Goal: Information Seeking & Learning: Learn about a topic

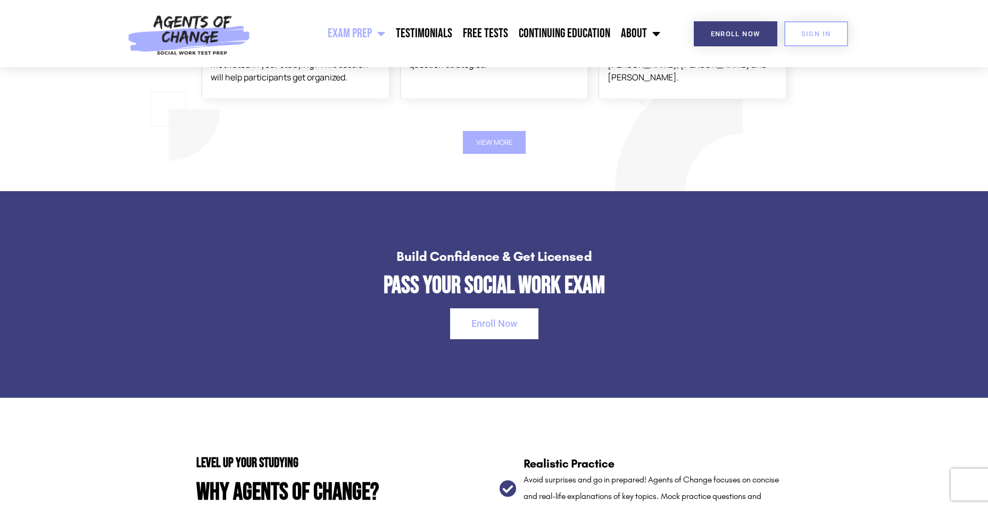
scroll to position [1170, 0]
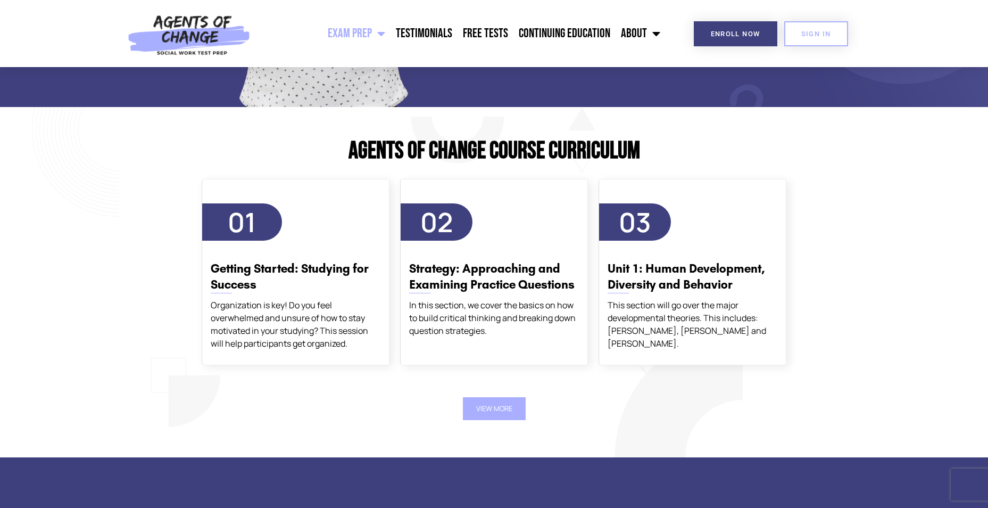
drag, startPoint x: 153, startPoint y: 278, endPoint x: 152, endPoint y: 284, distance: 5.3
click at [153, 278] on section "Agents of Change Course Curriculum 01 Getting Started: Studying for Success Org…" at bounding box center [494, 282] width 988 height 350
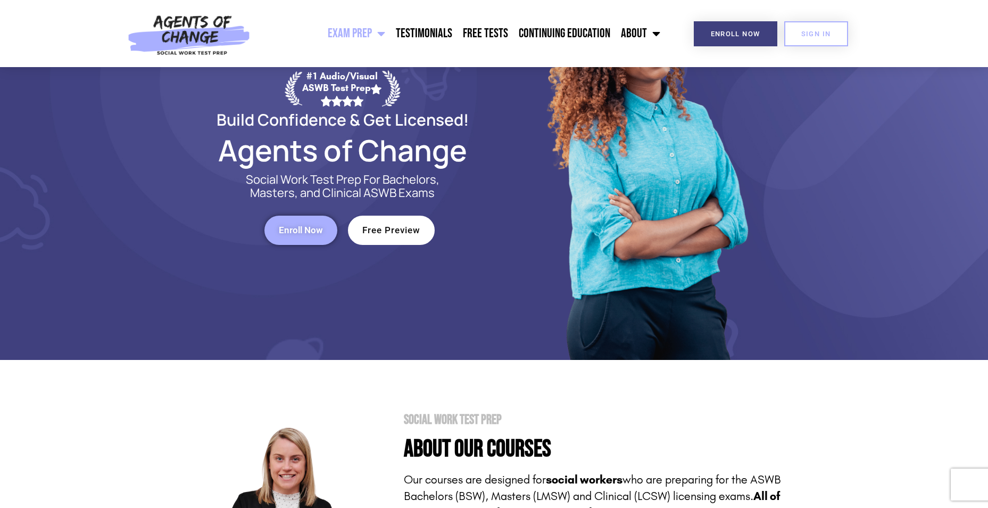
scroll to position [0, 0]
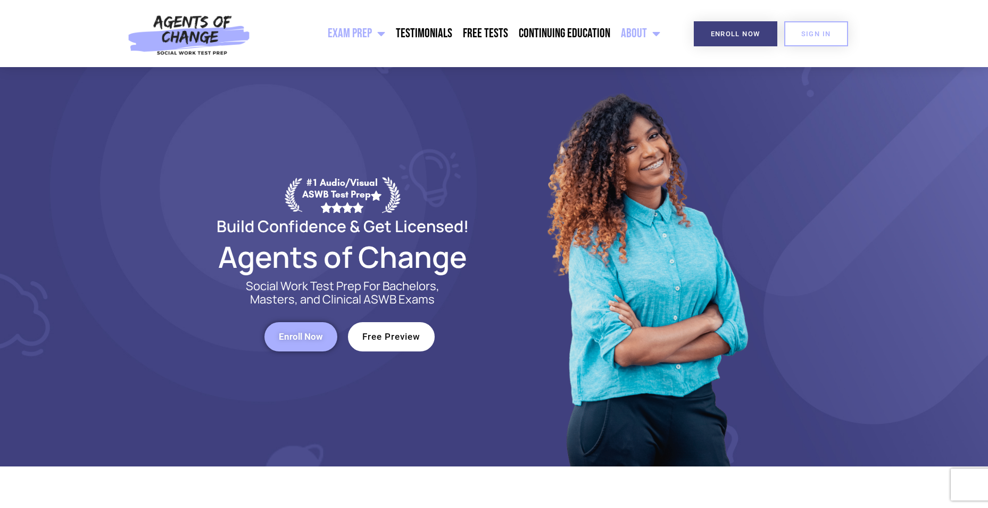
click at [632, 36] on link "About" at bounding box center [641, 33] width 50 height 27
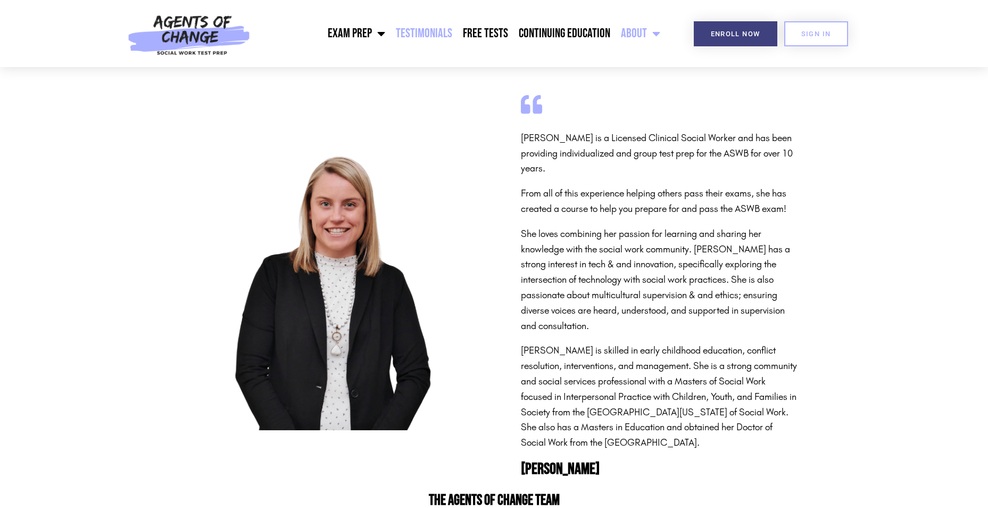
click at [429, 32] on link "Testimonials" at bounding box center [424, 33] width 67 height 27
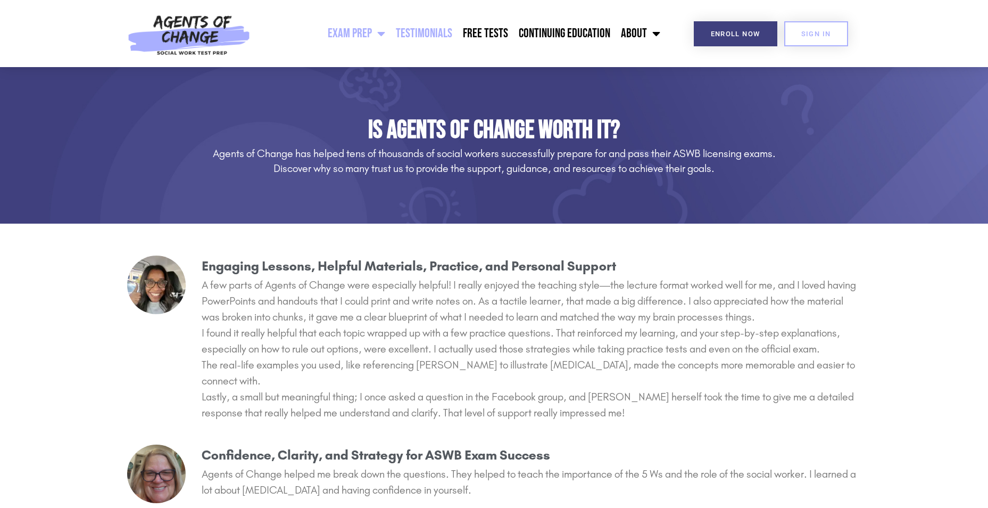
click at [371, 34] on link "Exam Prep" at bounding box center [356, 33] width 68 height 27
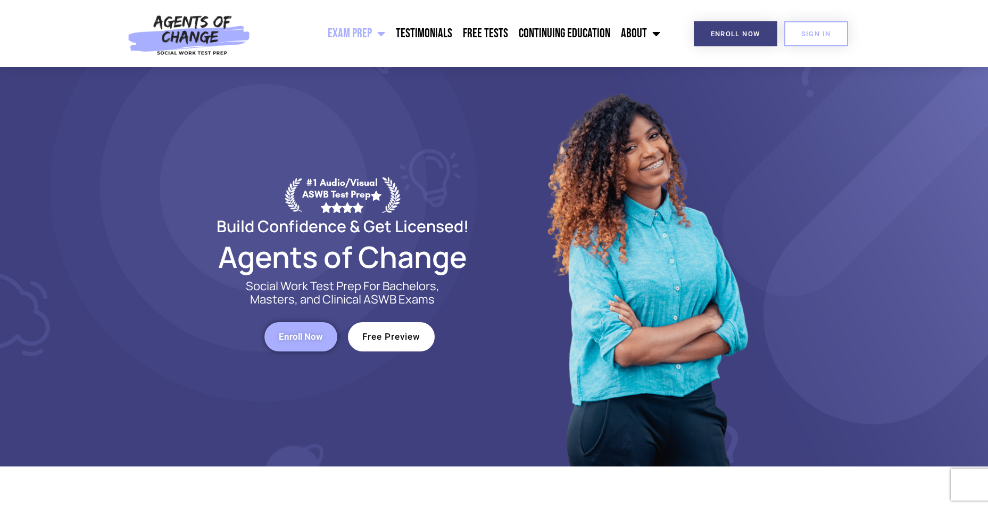
click at [375, 37] on link "Exam Prep" at bounding box center [356, 33] width 68 height 27
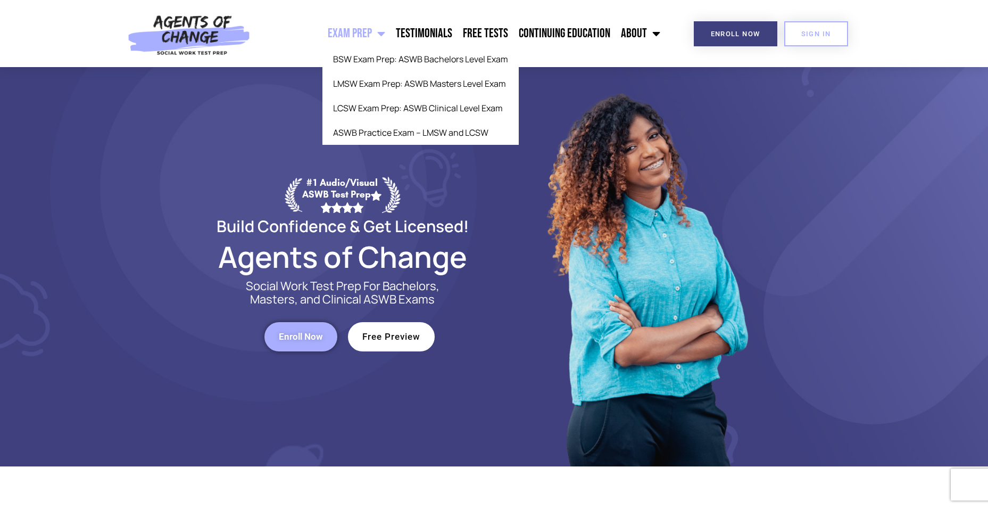
click at [354, 28] on link "Exam Prep" at bounding box center [356, 33] width 68 height 27
click at [388, 111] on link "LCSW Exam Prep: ASWB Clinical Level Exam" at bounding box center [420, 108] width 196 height 24
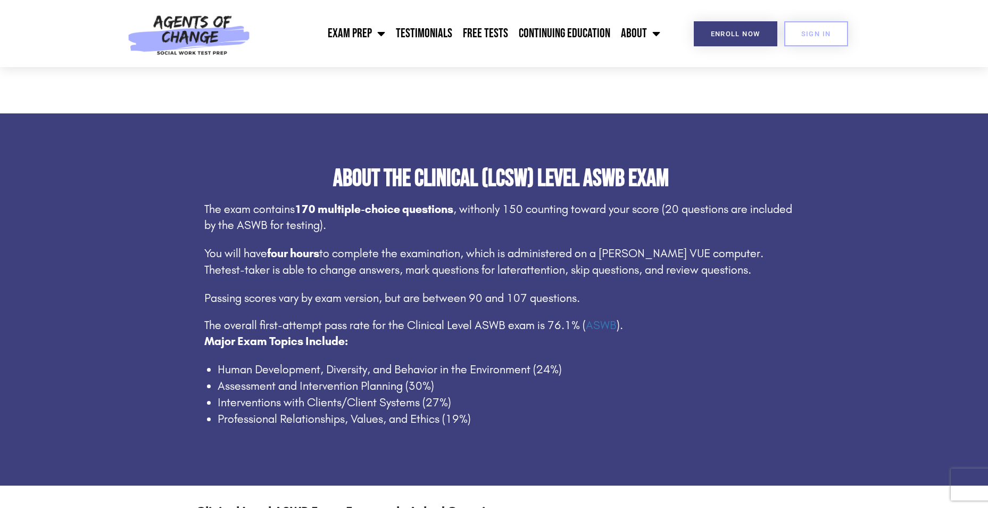
scroll to position [532, 0]
